Goal: Browse casually

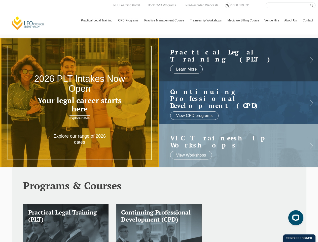
click at [80, 103] on h3 "Your legal career starts here" at bounding box center [79, 104] width 95 height 17
click at [229, 241] on html "[PERSON_NAME] Centre for Law Search here Practical Legal Training Our Practical…" at bounding box center [159, 121] width 318 height 242
click at [80, 103] on h3 "Your legal career starts here" at bounding box center [79, 104] width 95 height 17
click at [229, 241] on html "[PERSON_NAME] Centre for Law Search here Practical Legal Training Our Practical…" at bounding box center [159, 121] width 318 height 242
